Goal: Information Seeking & Learning: Learn about a topic

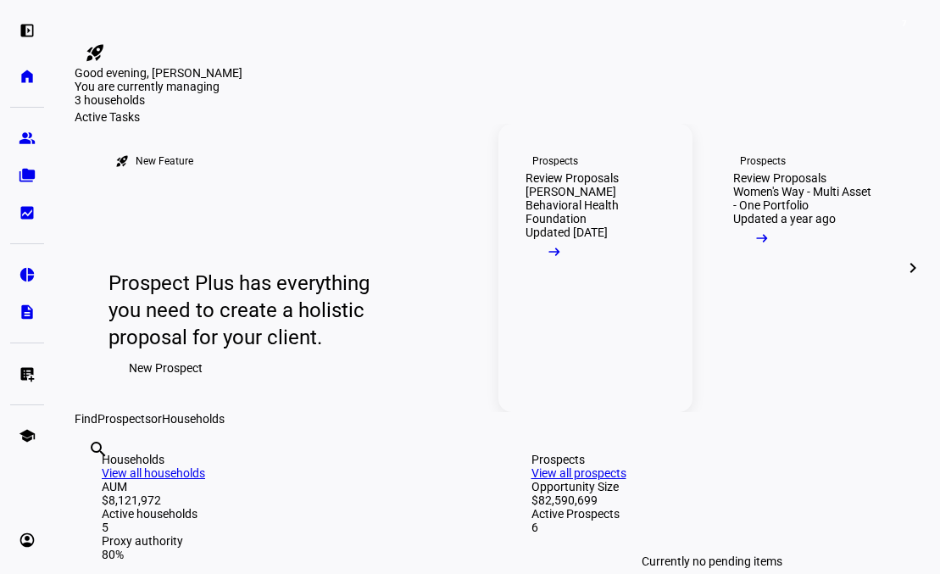
click at [563, 260] on mat-icon "arrow_right_alt" at bounding box center [554, 251] width 17 height 17
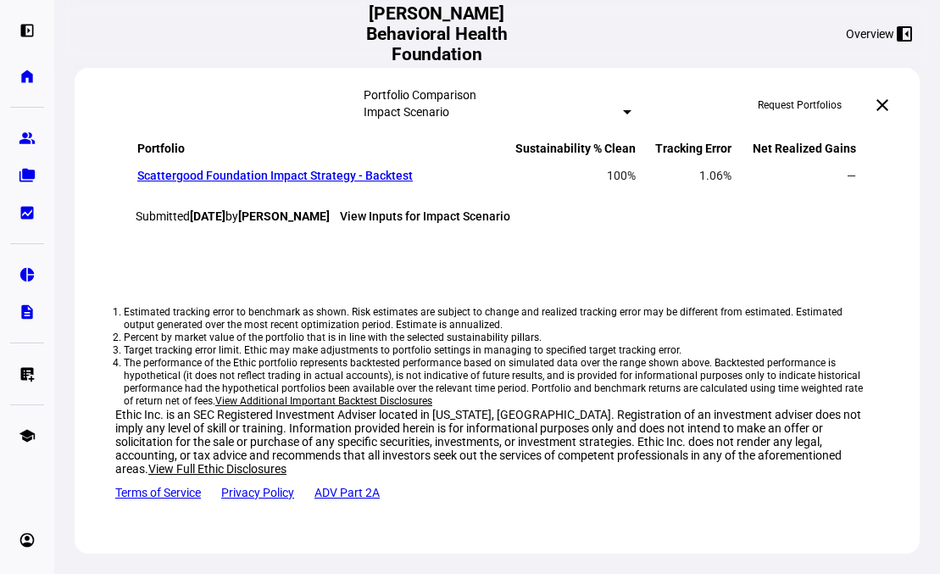
scroll to position [1757, 0]
click at [339, 182] on link "Scattergood Foundation Impact Strategy - Backtest" at bounding box center [274, 176] width 275 height 14
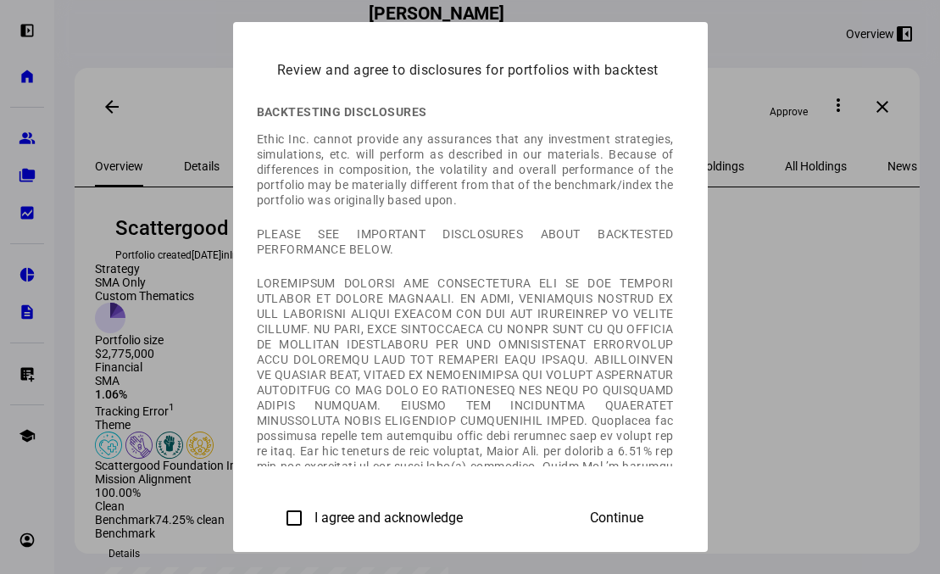
click at [311, 518] on label "I agree and acknowledge" at bounding box center [387, 517] width 152 height 15
click at [277, 518] on input "I agree and acknowledge" at bounding box center [294, 518] width 34 height 34
checkbox input "true"
click at [643, 510] on span "Continue" at bounding box center [616, 517] width 53 height 15
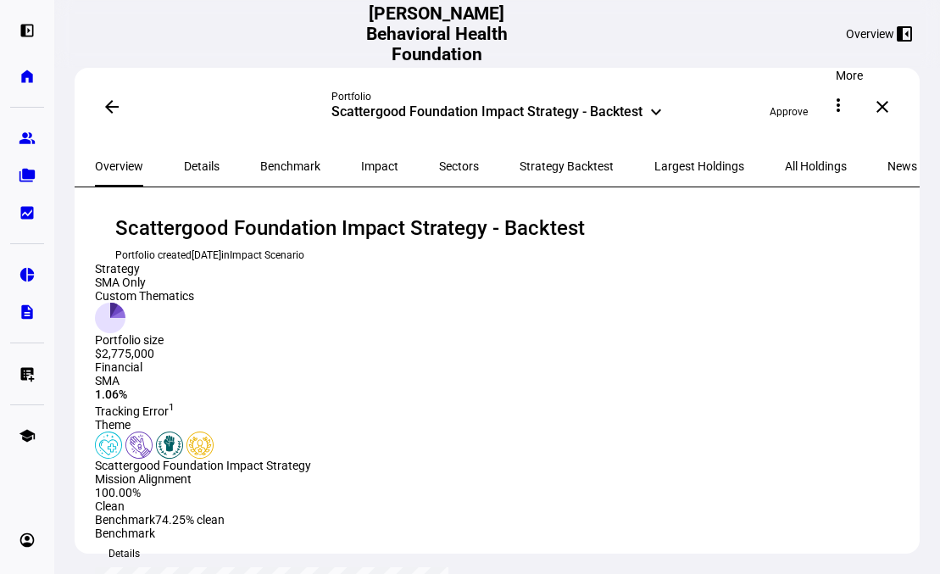
click at [848, 105] on mat-icon "more_vert" at bounding box center [838, 105] width 20 height 20
click at [809, 167] on button "description View PDF" at bounding box center [810, 187] width 101 height 41
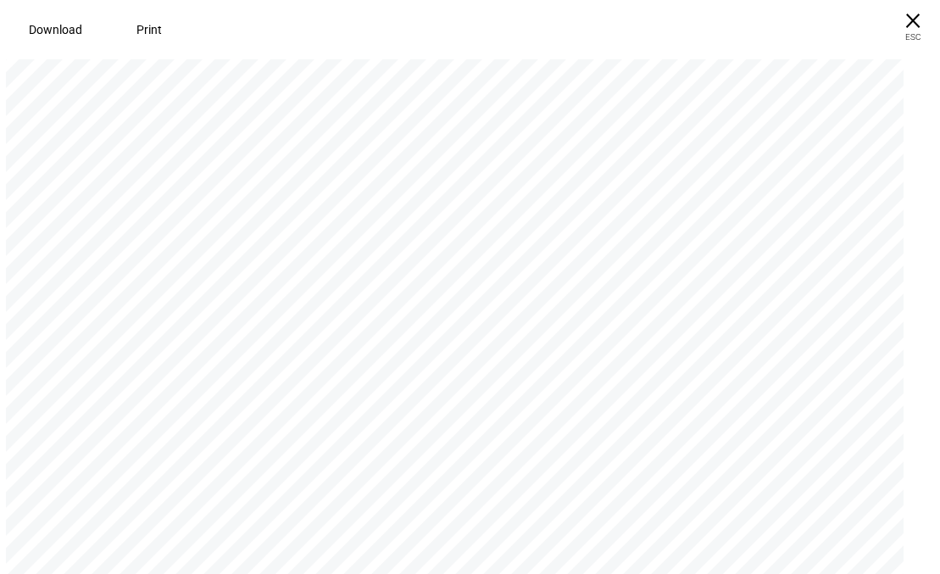
scroll to position [14780, 0]
click at [48, 23] on span "Download" at bounding box center [55, 30] width 53 height 14
click at [916, 15] on span "× ESC" at bounding box center [913, 27] width 54 height 54
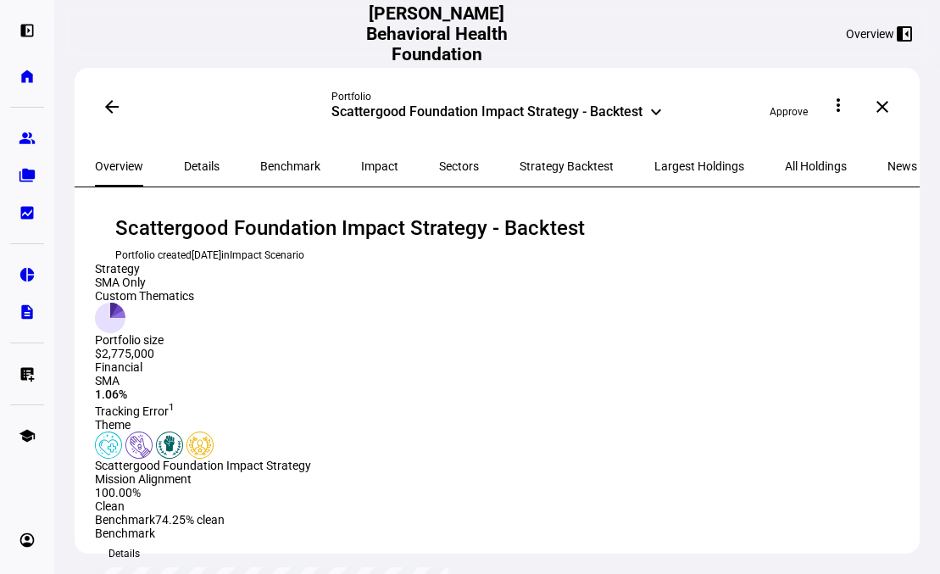
click at [654, 155] on span "Largest Holdings" at bounding box center [699, 166] width 90 height 41
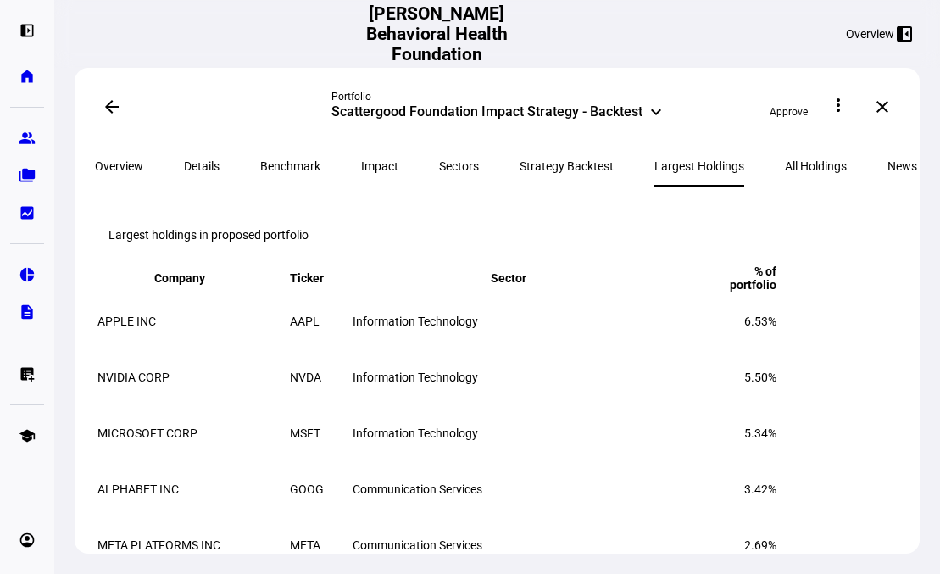
click at [361, 162] on span "Impact" at bounding box center [379, 166] width 37 height 12
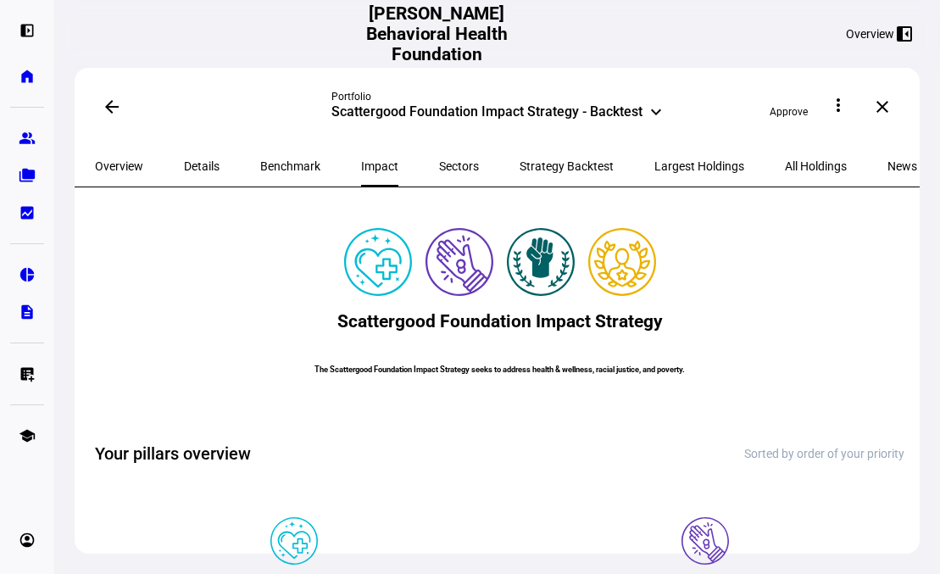
click at [100, 109] on span at bounding box center [112, 106] width 41 height 41
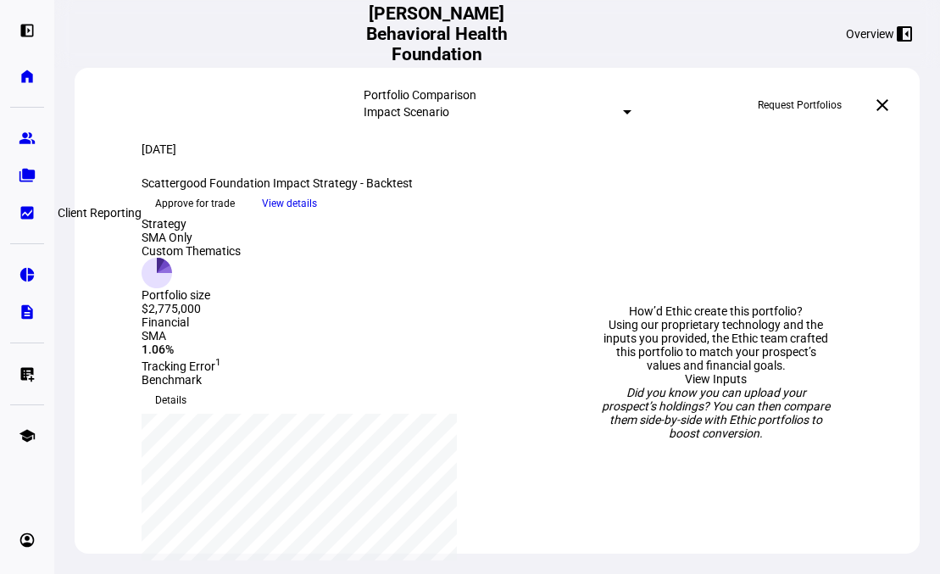
click at [29, 216] on eth-mat-symbol "bid_landscape" at bounding box center [27, 212] width 17 height 17
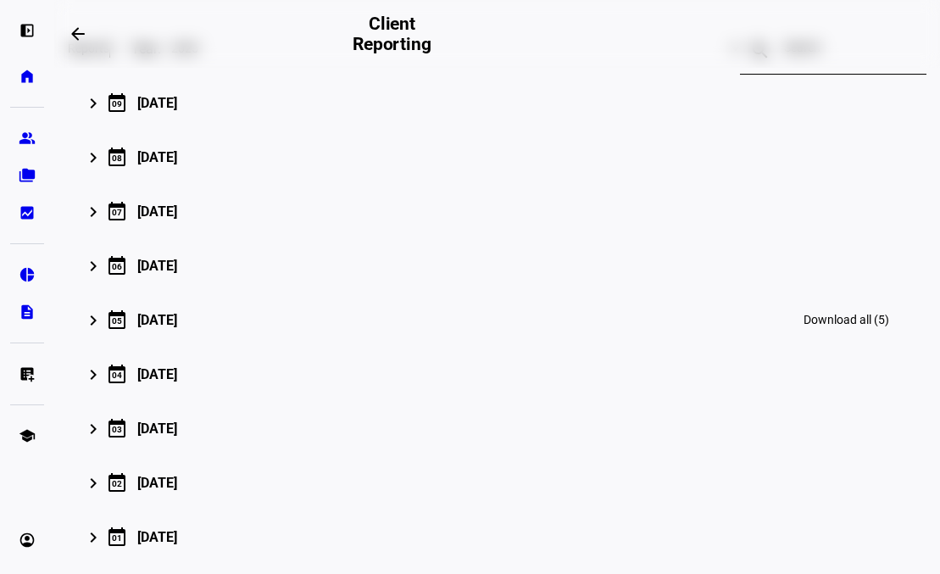
scroll to position [174, 0]
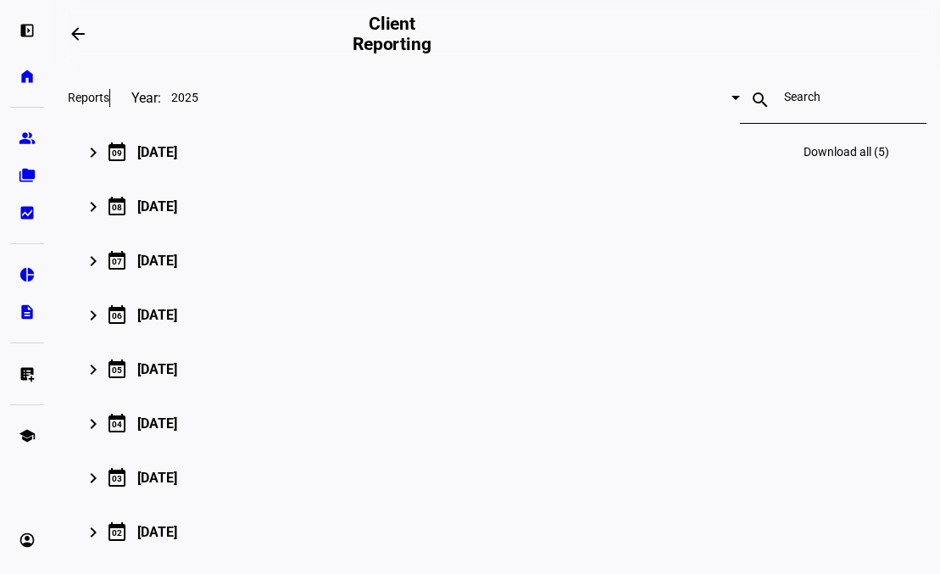
click at [93, 163] on mat-icon "keyboard_arrow_right" at bounding box center [93, 152] width 20 height 20
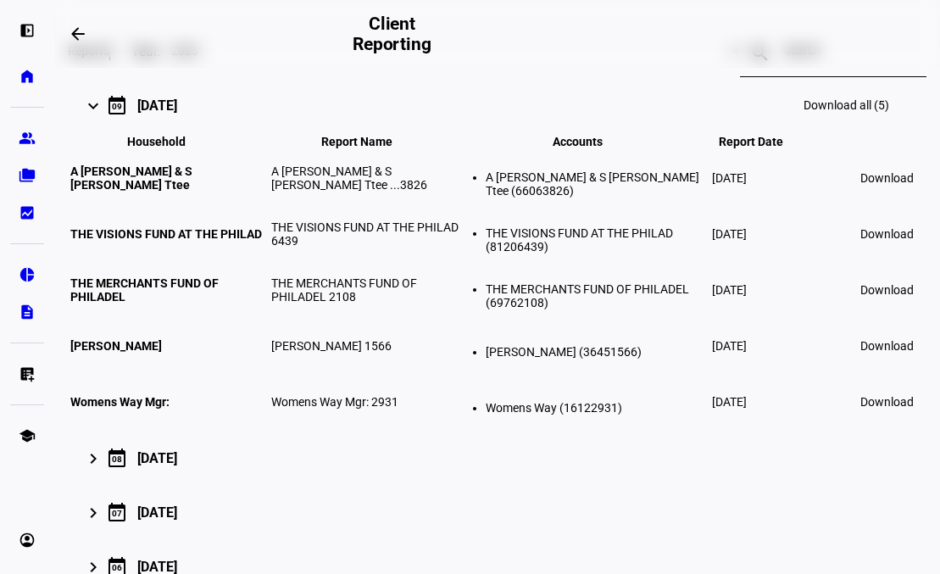
scroll to position [223, 0]
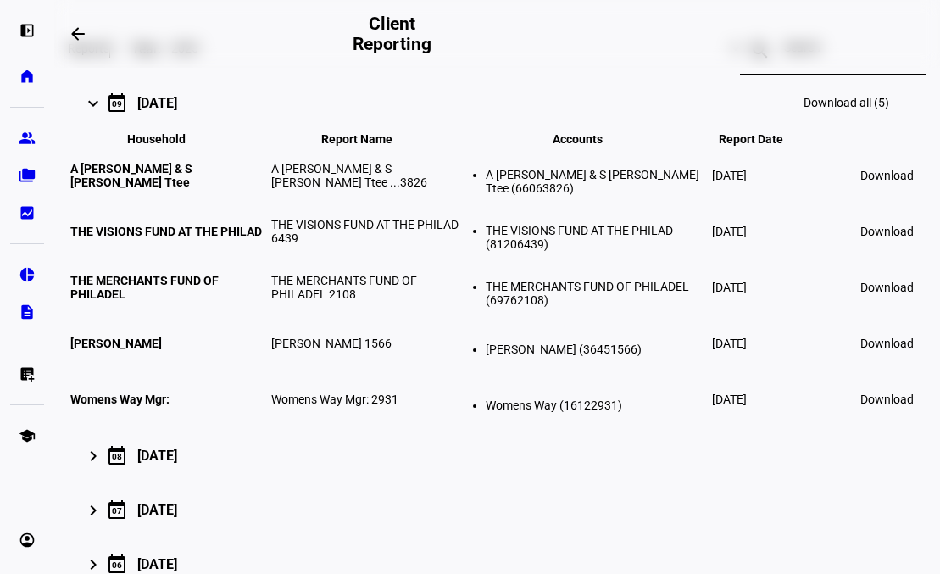
click at [93, 114] on mat-icon "keyboard_arrow_right" at bounding box center [93, 103] width 20 height 20
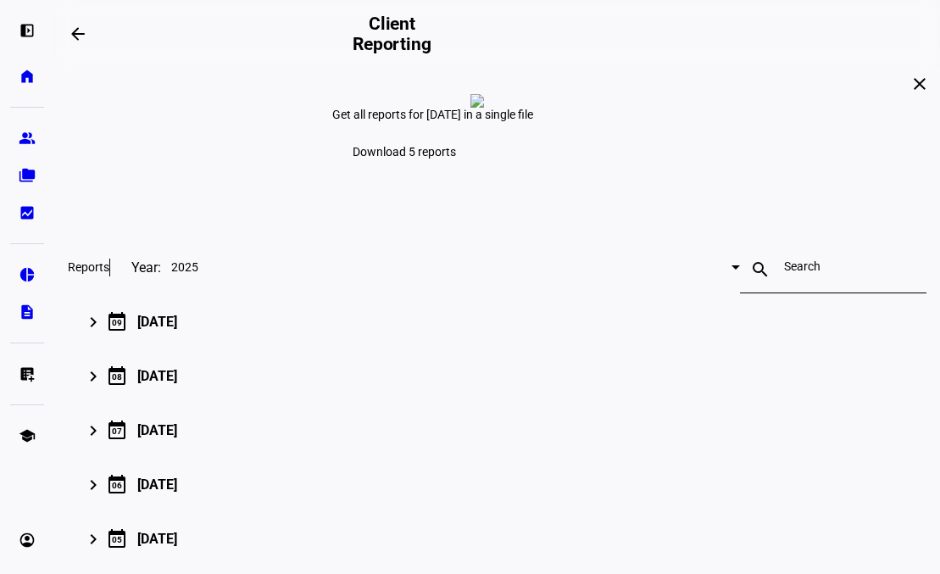
scroll to position [0, 0]
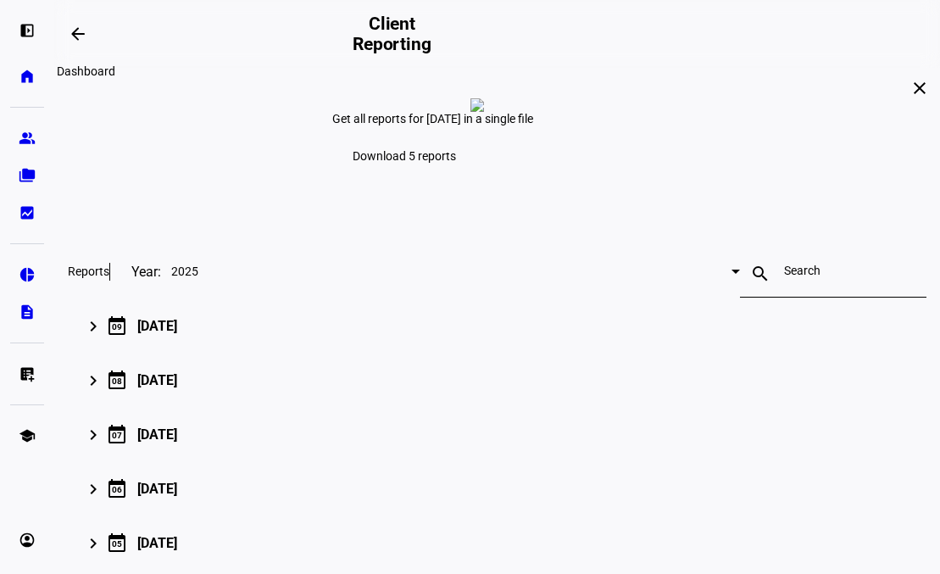
click at [83, 32] on mat-icon "arrow_backwards" at bounding box center [78, 34] width 20 height 20
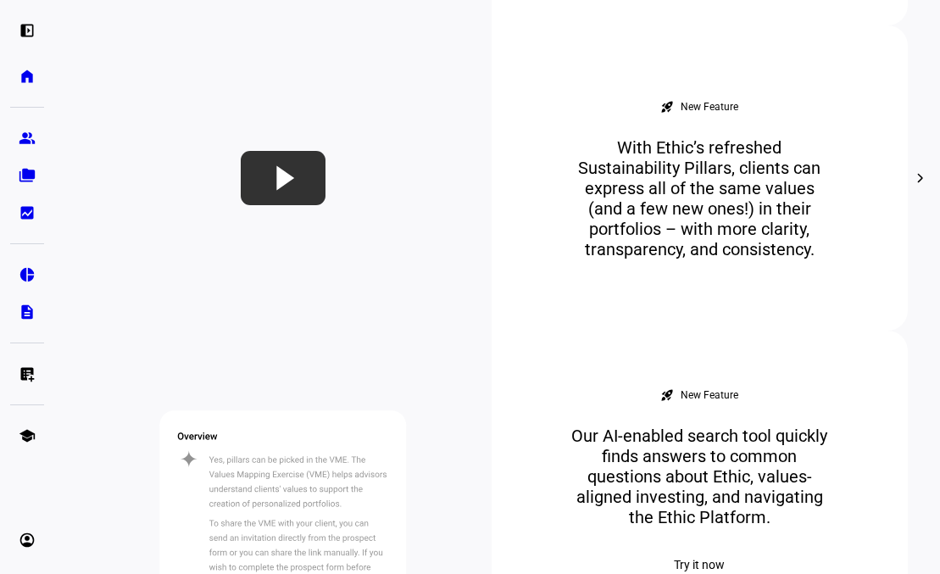
scroll to position [1025, 0]
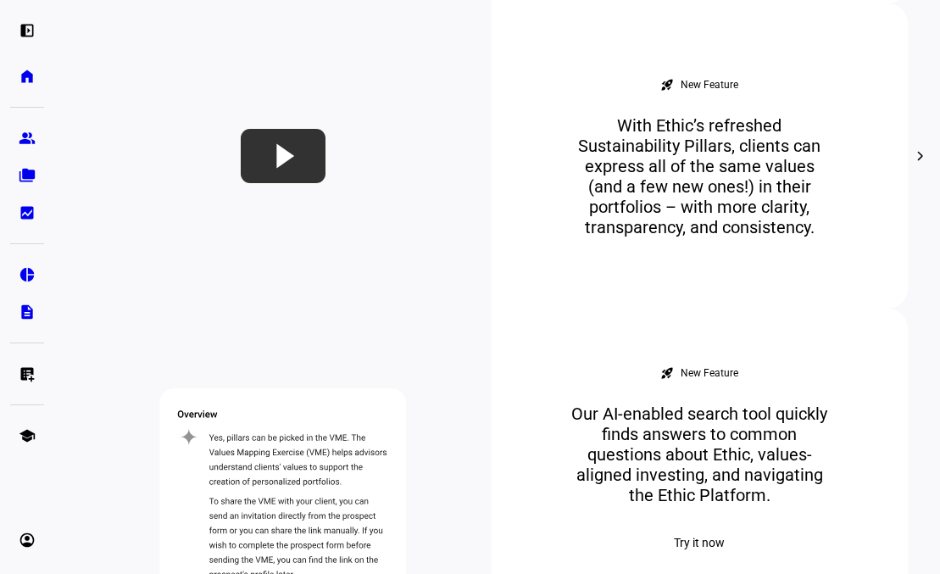
drag, startPoint x: 620, startPoint y: 181, endPoint x: 814, endPoint y: 295, distance: 224.6
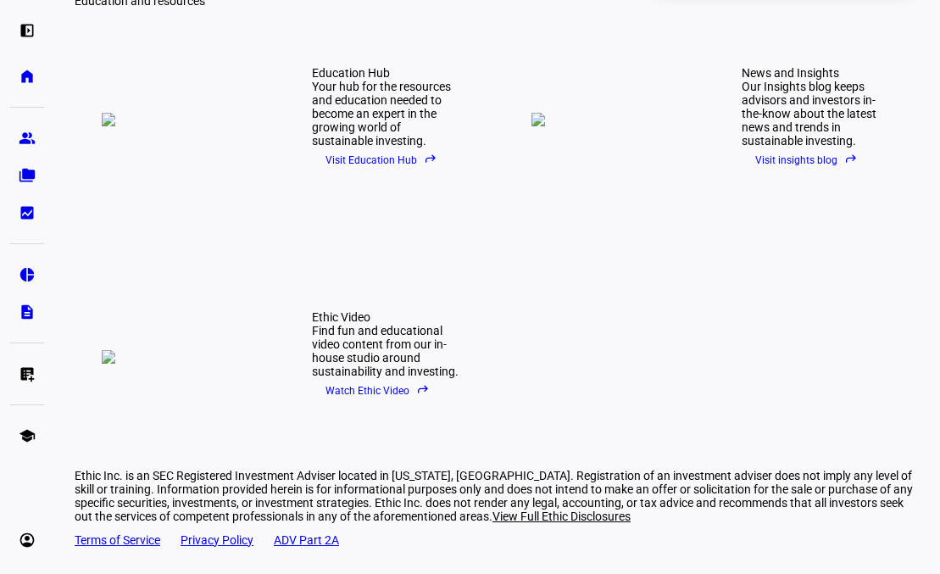
scroll to position [2210, 0]
click at [393, 173] on span "Visit Education Hub reply" at bounding box center [381, 159] width 112 height 25
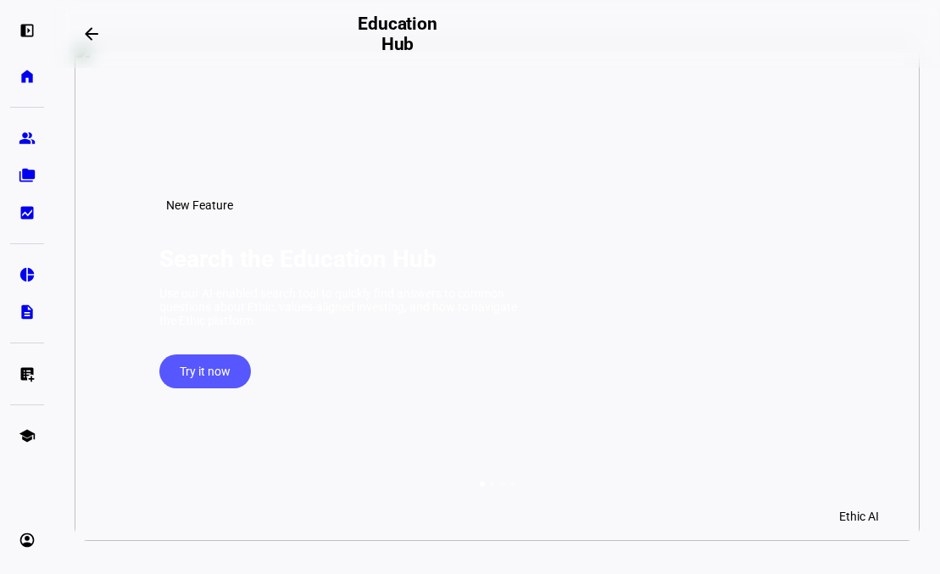
scroll to position [82, 0]
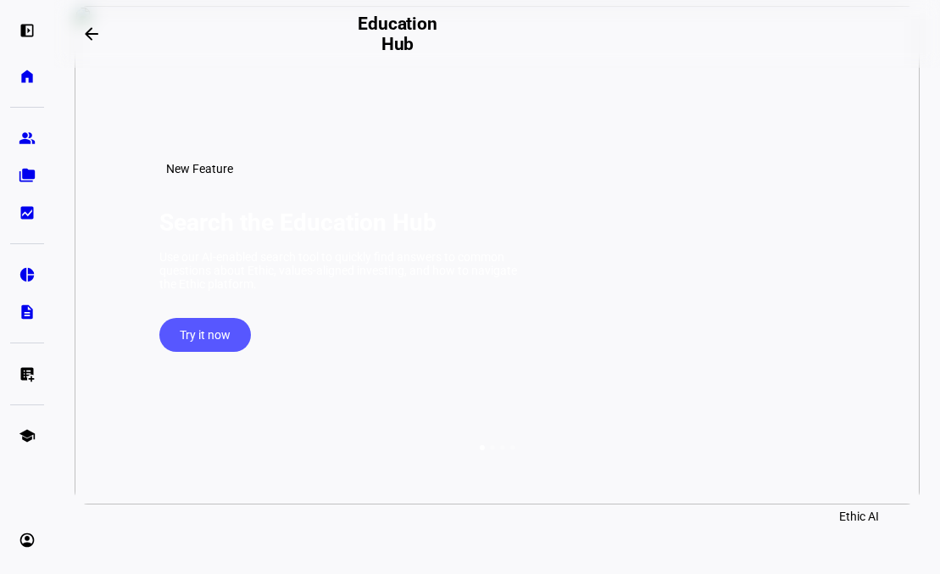
click at [209, 352] on span "Try it now" at bounding box center [205, 335] width 51 height 34
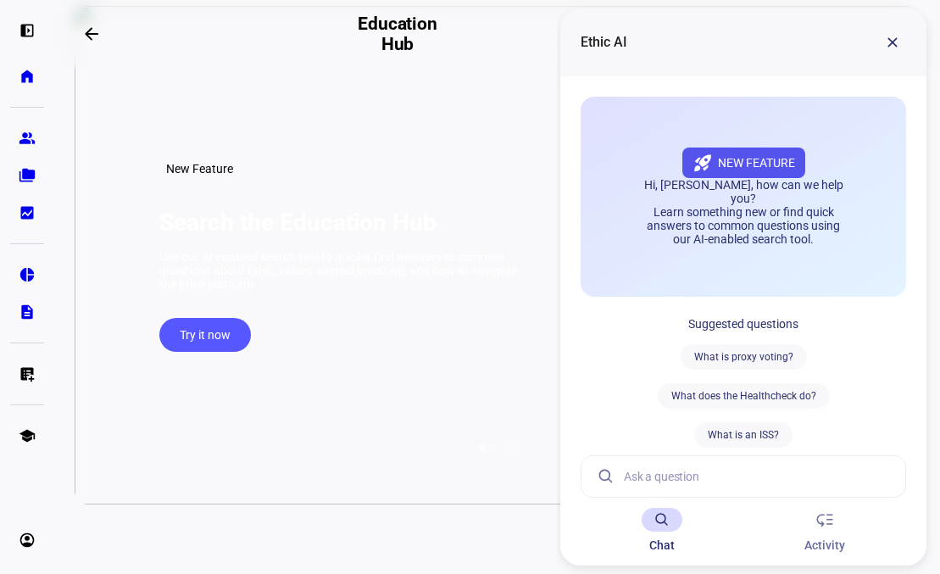
click at [703, 474] on input at bounding box center [758, 476] width 268 height 41
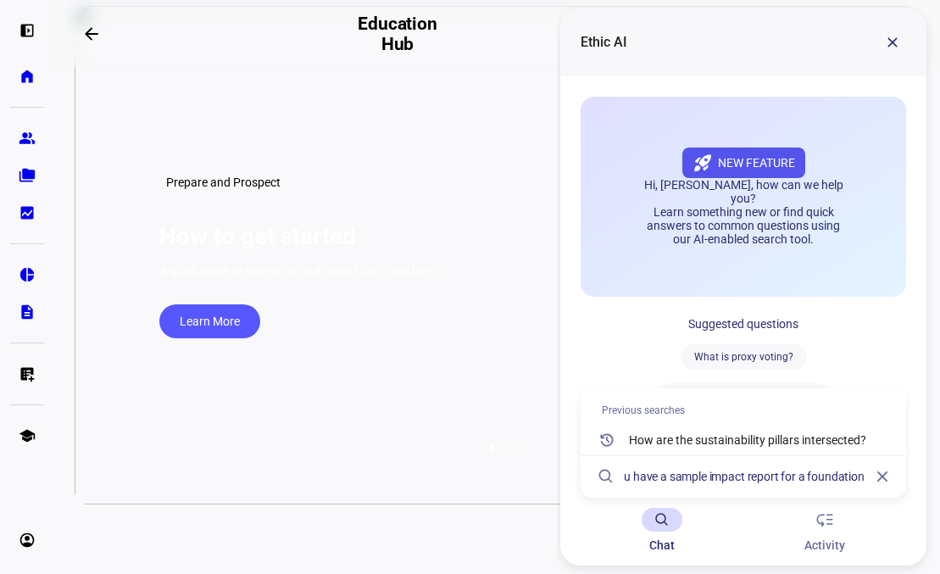
scroll to position [0, 35]
type input "Do you have a sample impact report for a foundation?"
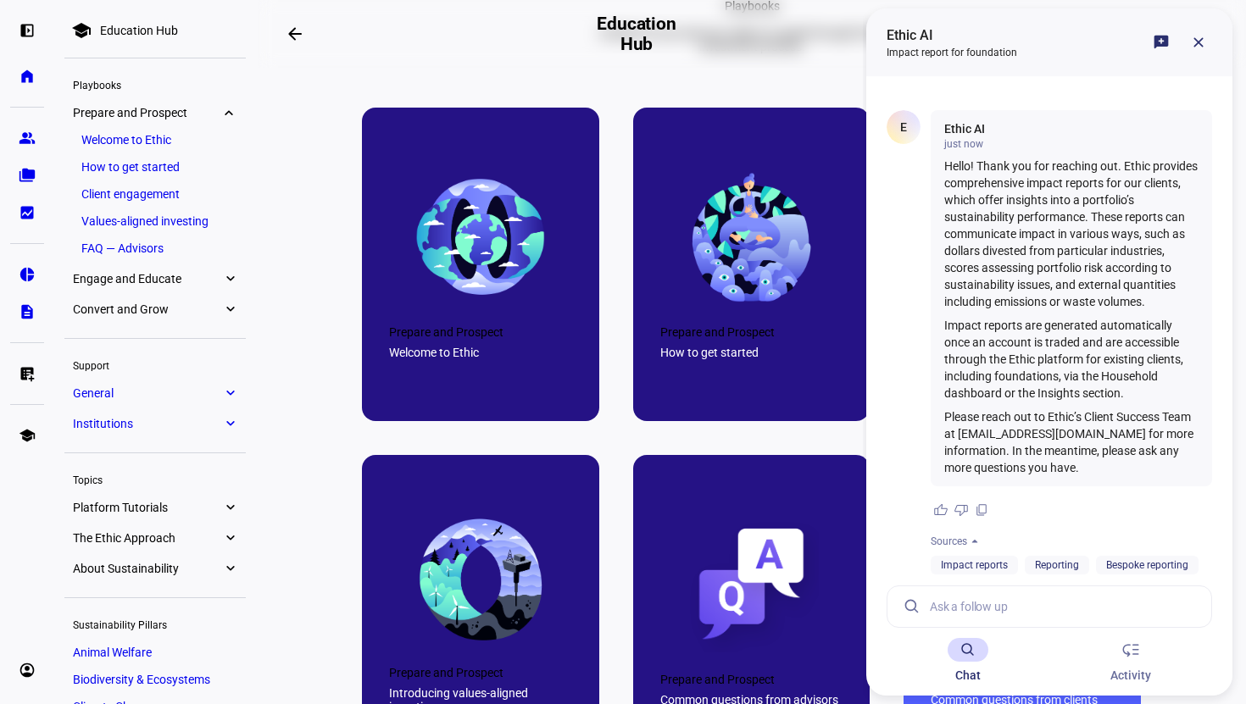
scroll to position [42, 0]
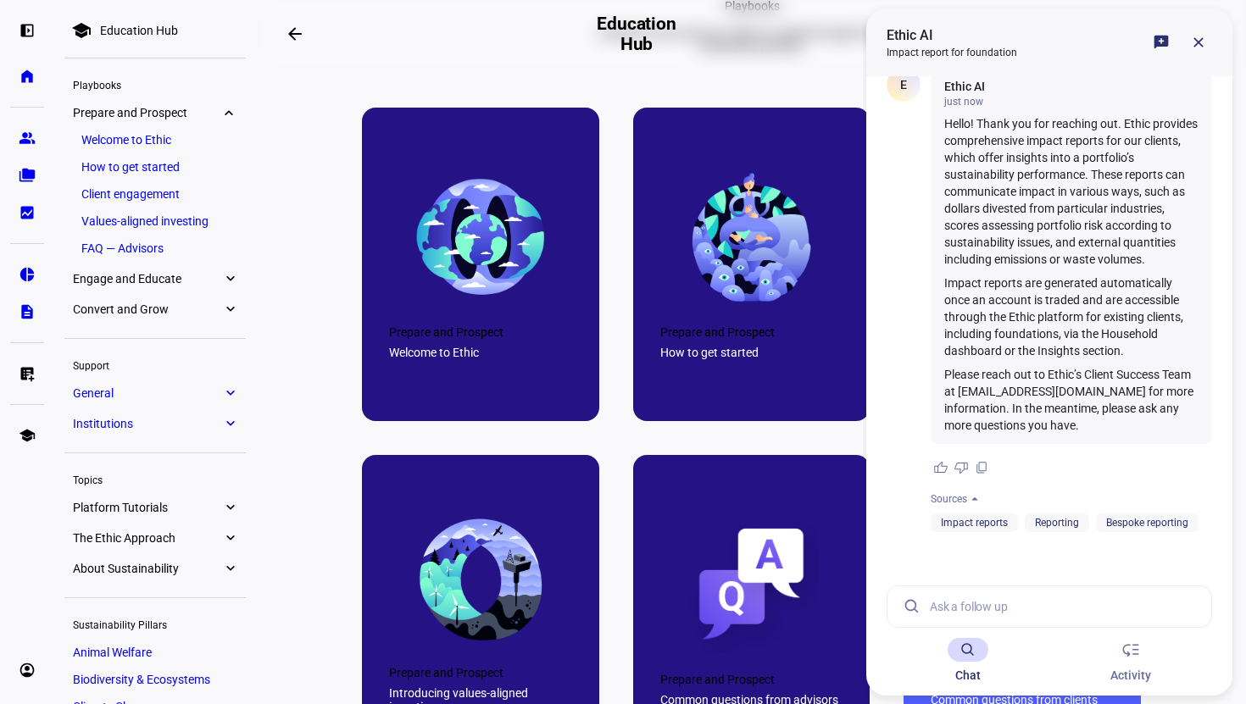
drag, startPoint x: 1064, startPoint y: 285, endPoint x: 1153, endPoint y: 358, distance: 115.6
click at [939, 358] on div "Hello! Thank you for reaching out. Ethic provides comprehensive impact reports …" at bounding box center [1071, 274] width 254 height 319
click at [939, 37] on span at bounding box center [1198, 42] width 41 height 41
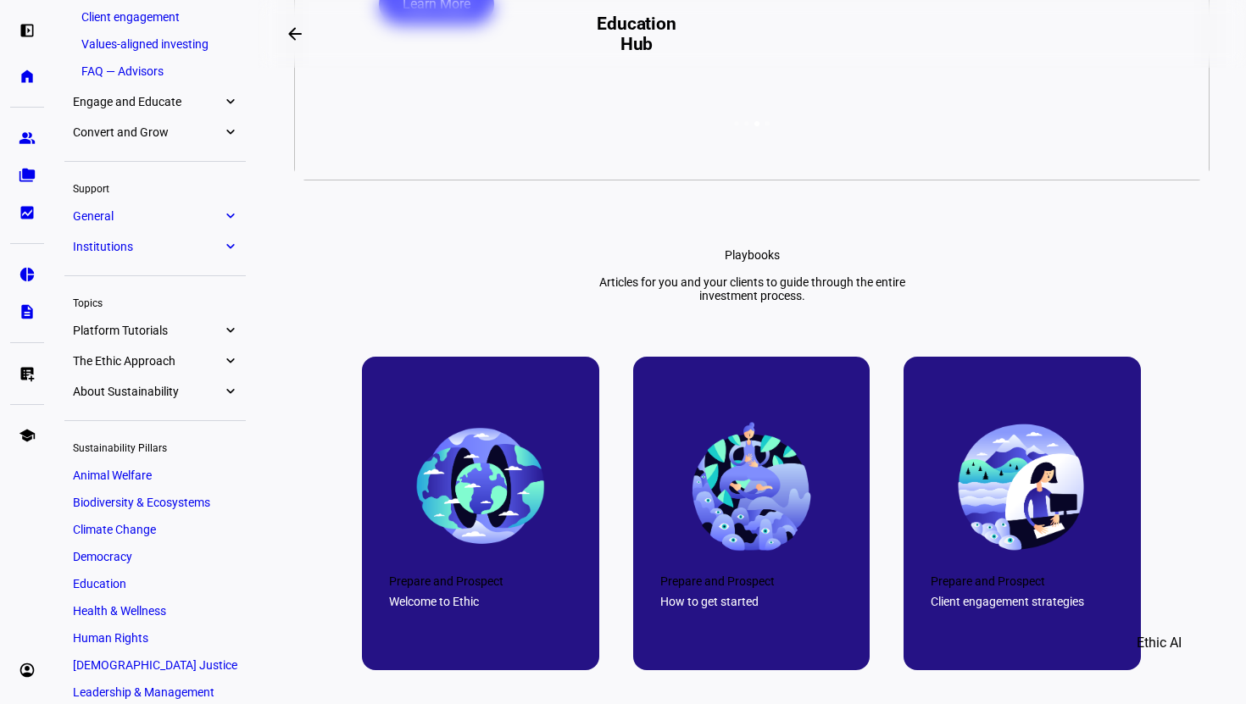
scroll to position [181, 0]
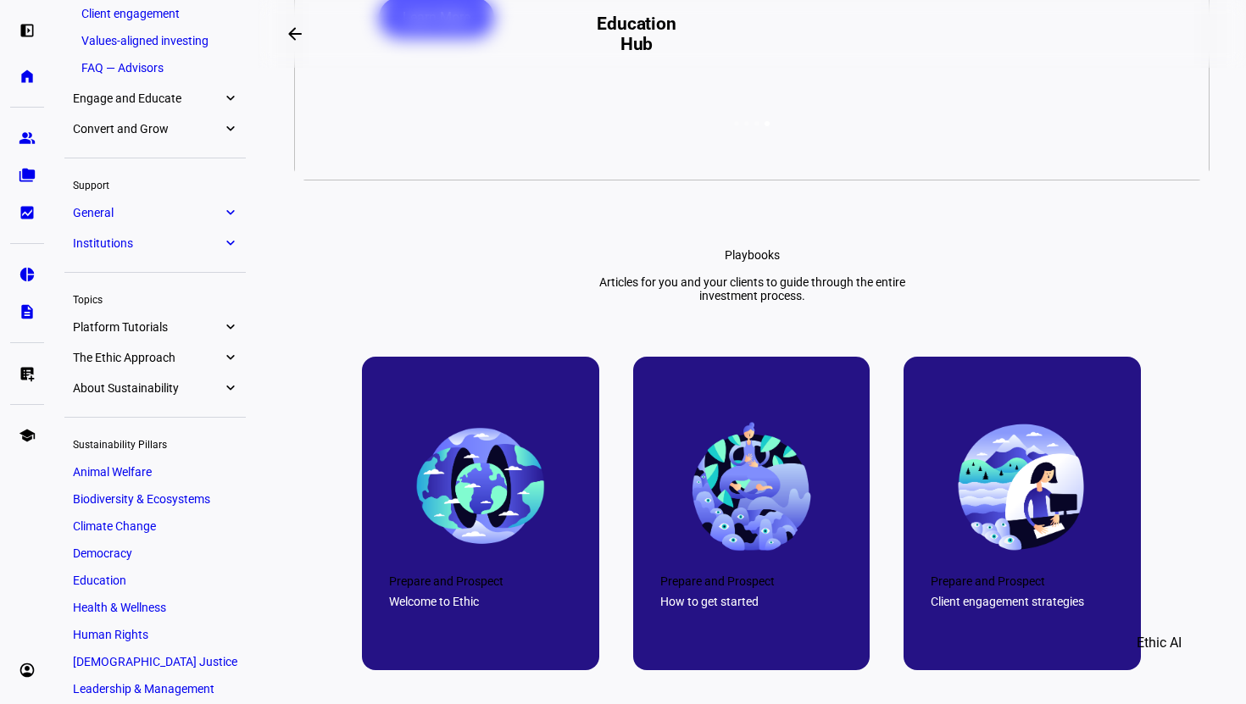
click at [231, 354] on eth-mat-symbol "expand_more" at bounding box center [229, 357] width 15 height 17
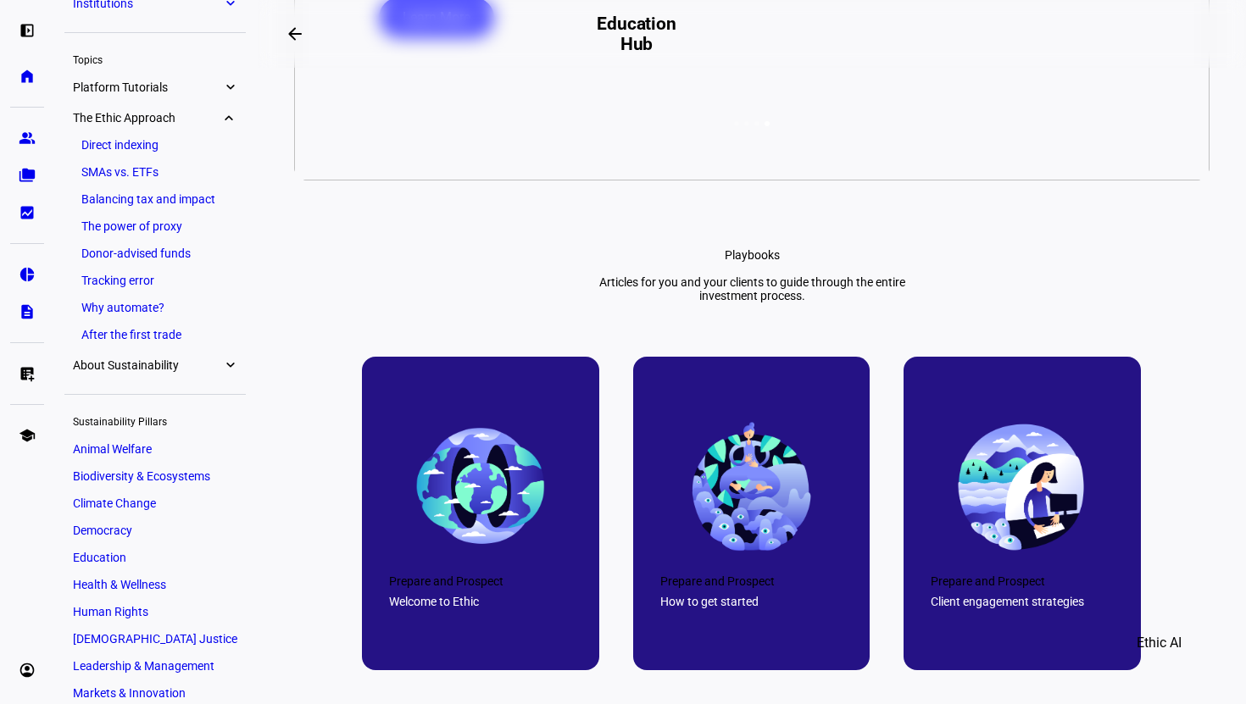
scroll to position [417, 0]
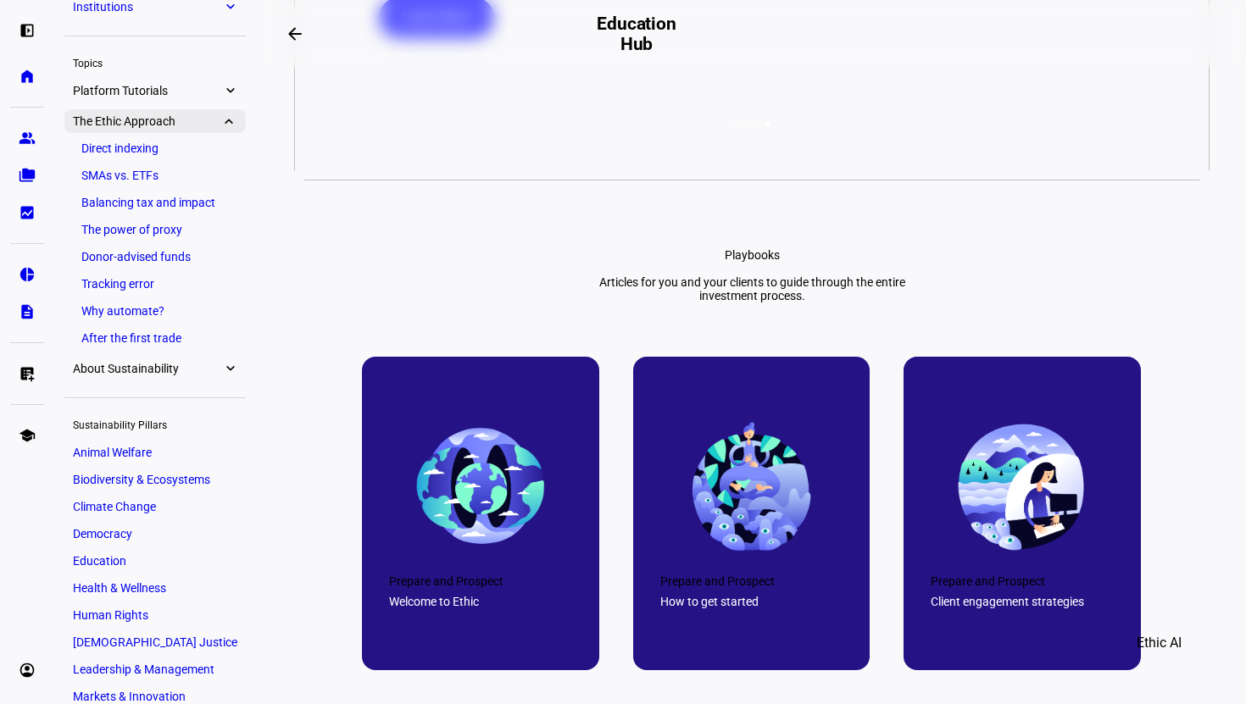
click at [229, 119] on eth-mat-symbol "expand_more" at bounding box center [229, 121] width 15 height 17
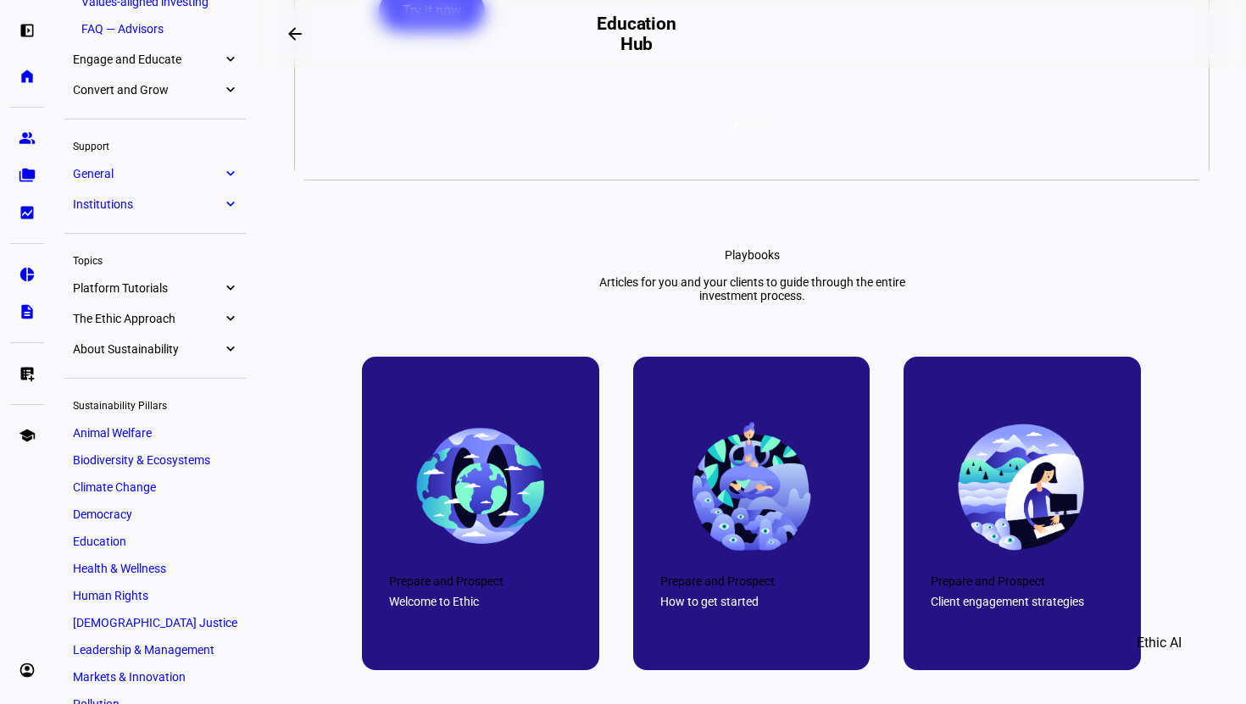
scroll to position [212, 0]
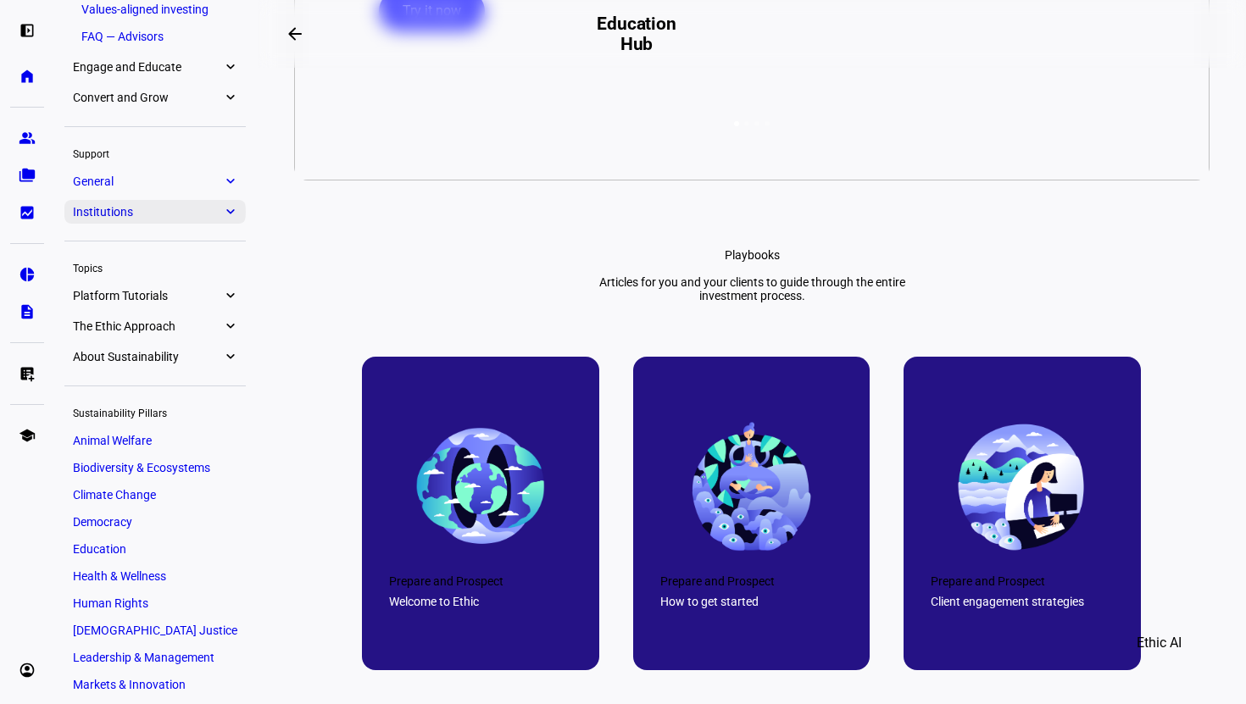
click at [236, 212] on link "Institutions expand_more" at bounding box center [154, 212] width 181 height 24
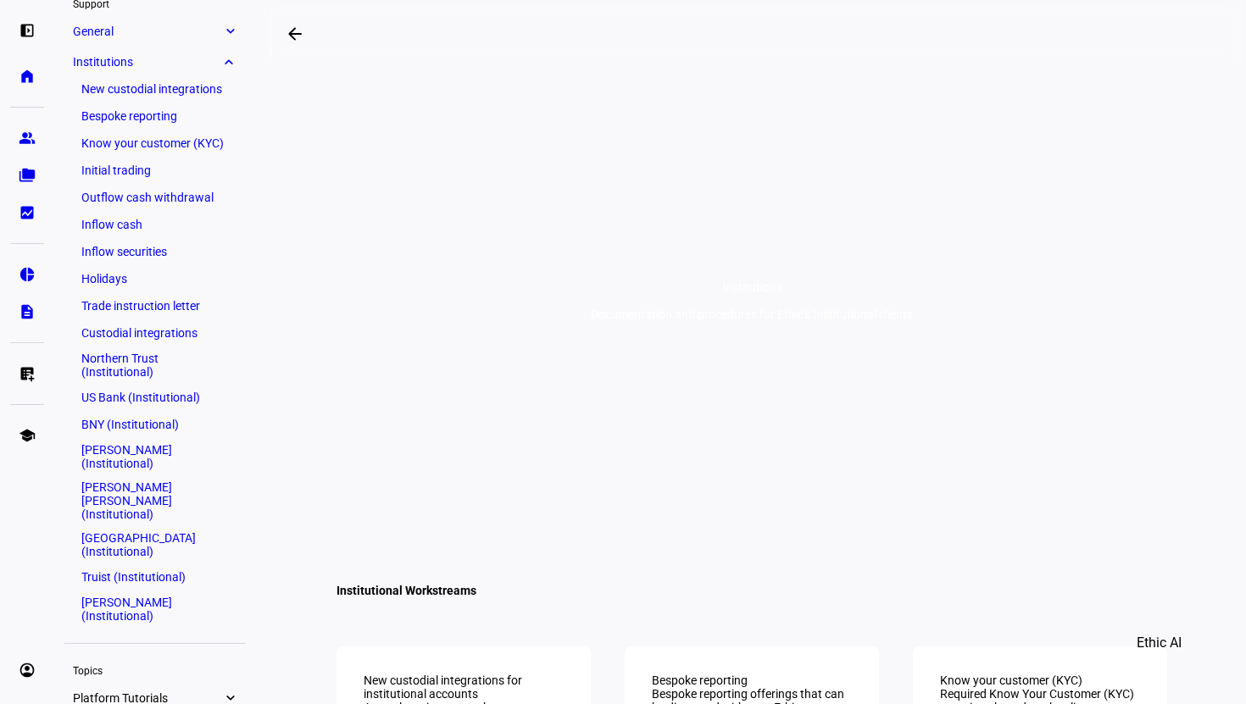
scroll to position [223, 0]
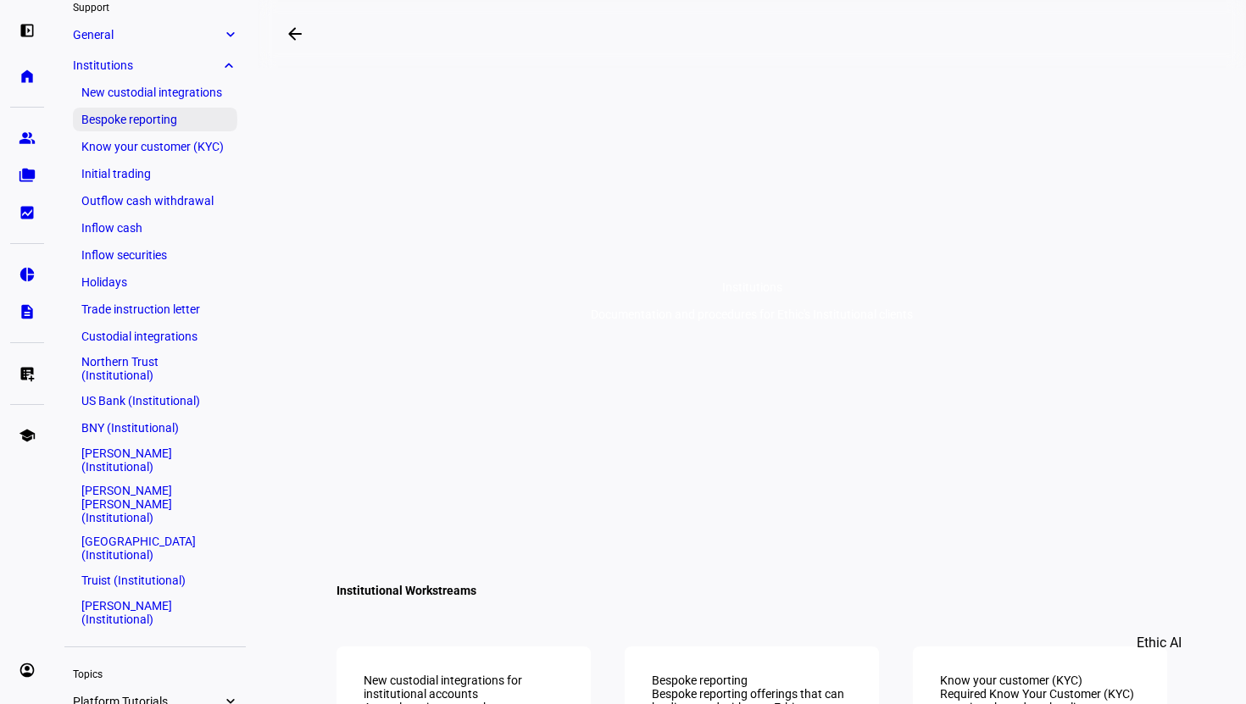
click at [163, 121] on link "Bespoke reporting" at bounding box center [155, 120] width 164 height 24
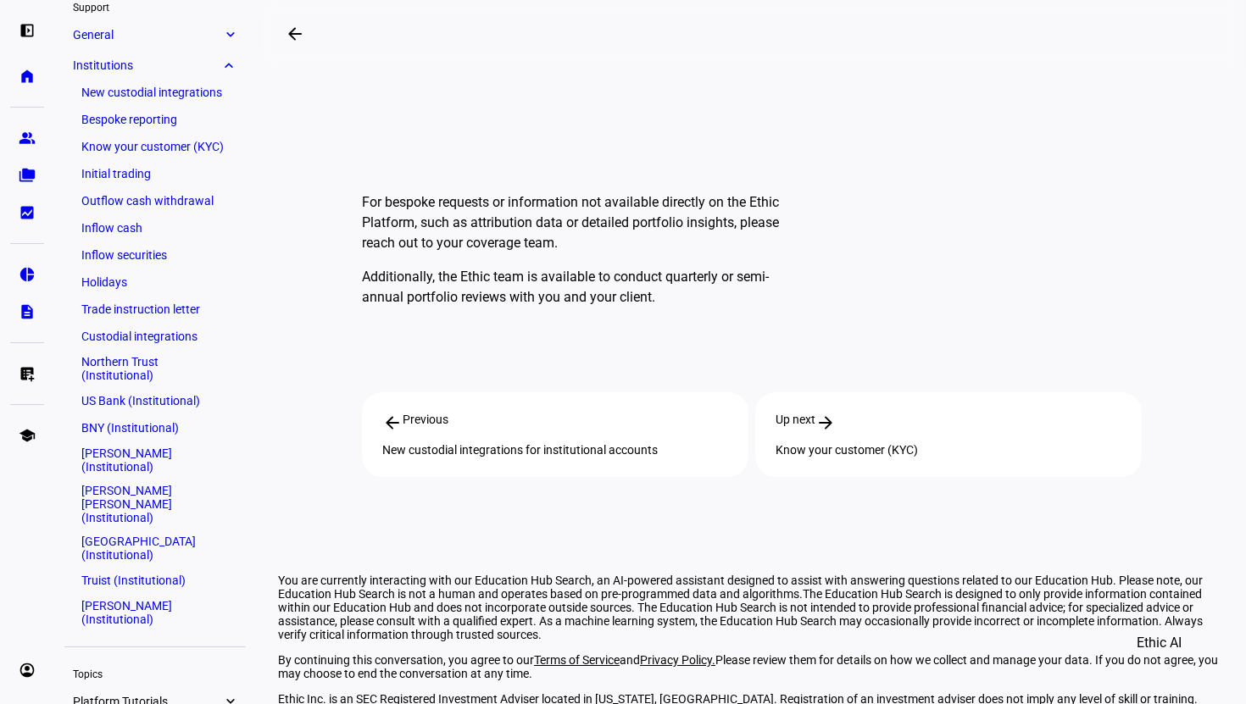
scroll to position [376, 0]
click at [679, 278] on p "Additionally, the Ethic team is available to conduct quarterly or semi-annual p…" at bounding box center [579, 286] width 434 height 41
click at [688, 303] on p "Additionally, the Ethic team is available to conduct quarterly or semi-annual p…" at bounding box center [579, 286] width 434 height 41
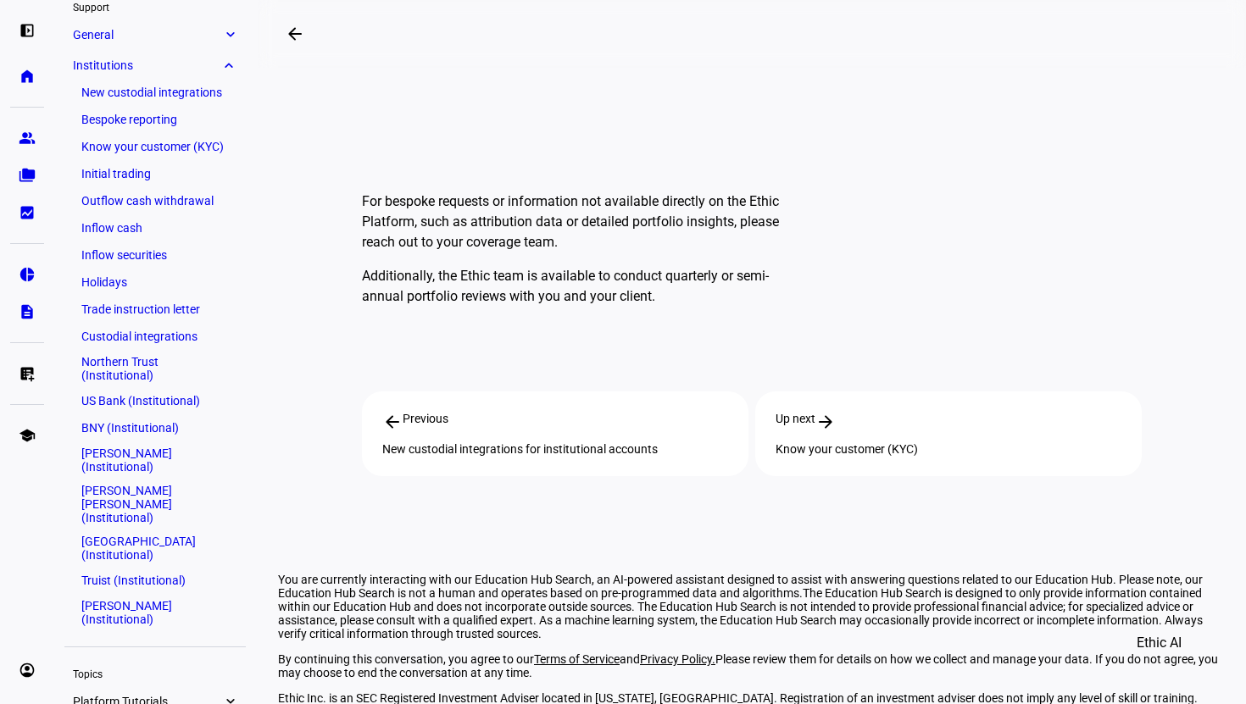
click at [631, 219] on p "For bespoke requests or information not available directly on the Ethic Platfor…" at bounding box center [579, 222] width 434 height 61
click at [625, 234] on p "For bespoke requests or information not available directly on the Ethic Platfor…" at bounding box center [579, 222] width 434 height 61
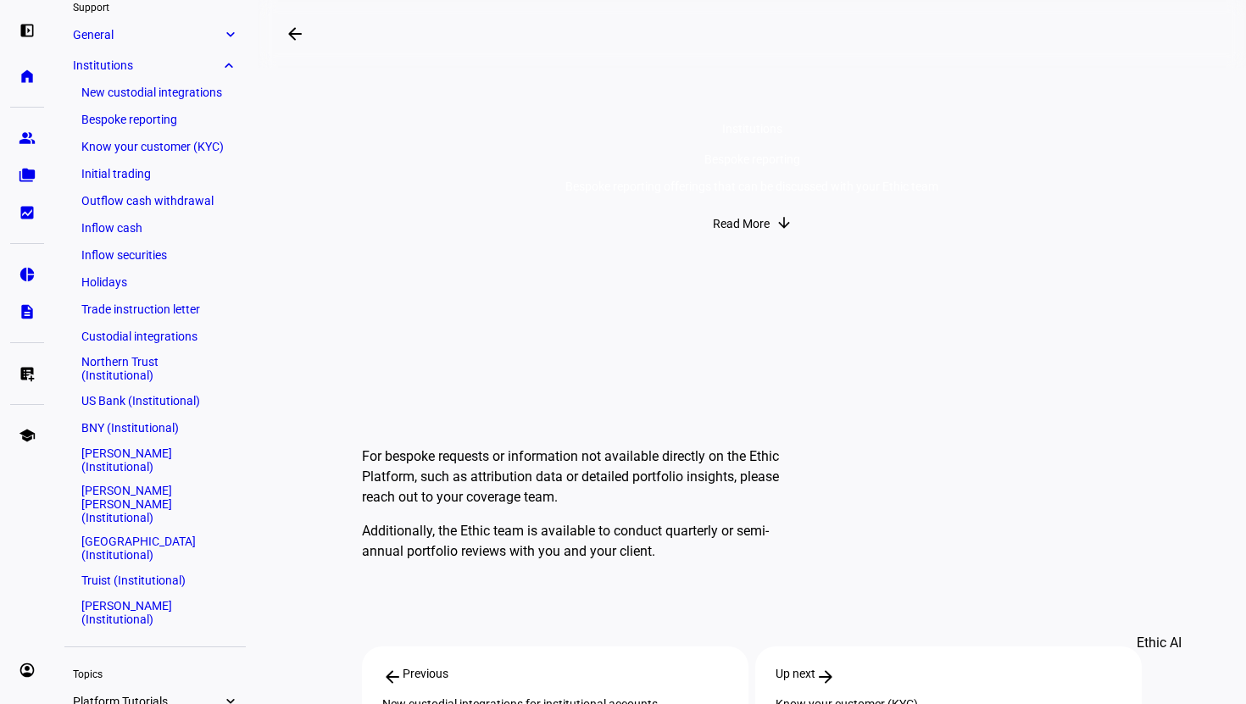
scroll to position [0, 0]
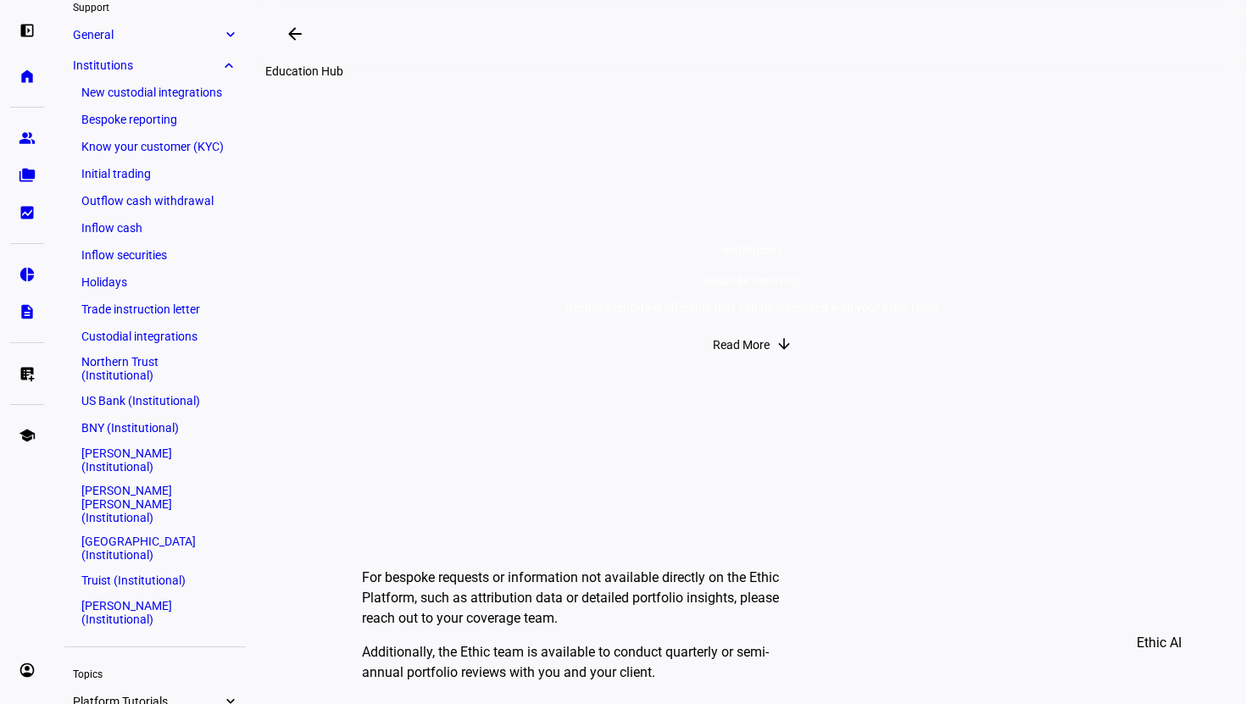
click at [301, 33] on mat-icon "arrow_backwards" at bounding box center [295, 34] width 20 height 20
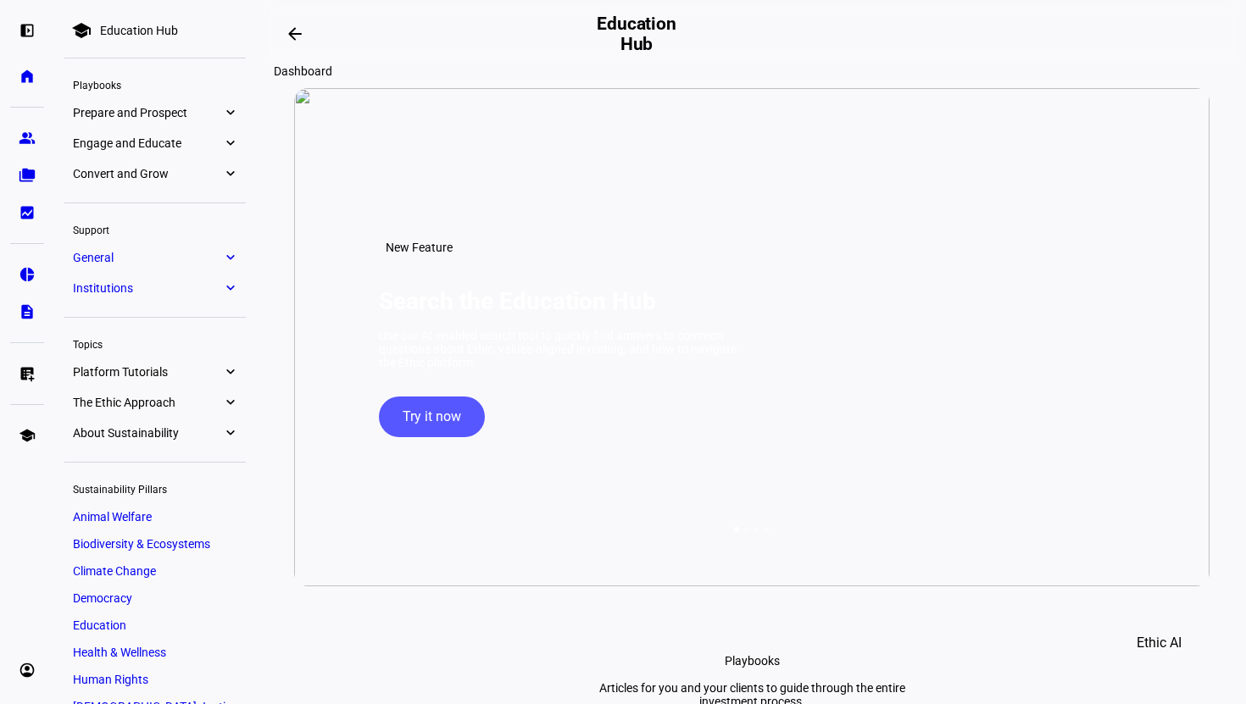
click at [289, 38] on span at bounding box center [295, 34] width 41 height 41
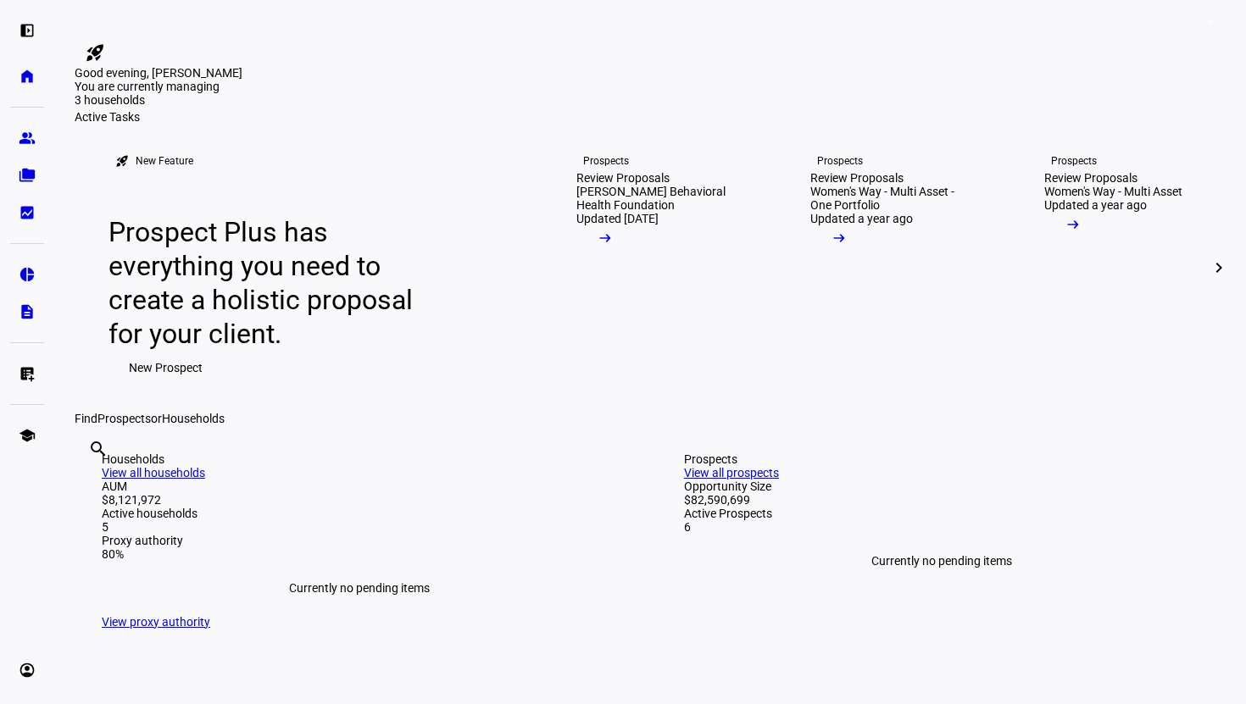
drag, startPoint x: 327, startPoint y: 126, endPoint x: 437, endPoint y: 167, distance: 117.4
click at [437, 110] on plt-personalized-greating "Good evening, [PERSON_NAME] are currently managing 3 households 4 prospects $4.…" at bounding box center [650, 88] width 1151 height 44
click at [244, 143] on div "$4.5M" at bounding box center [160, 134] width 170 height 17
